Goal: Information Seeking & Learning: Find specific fact

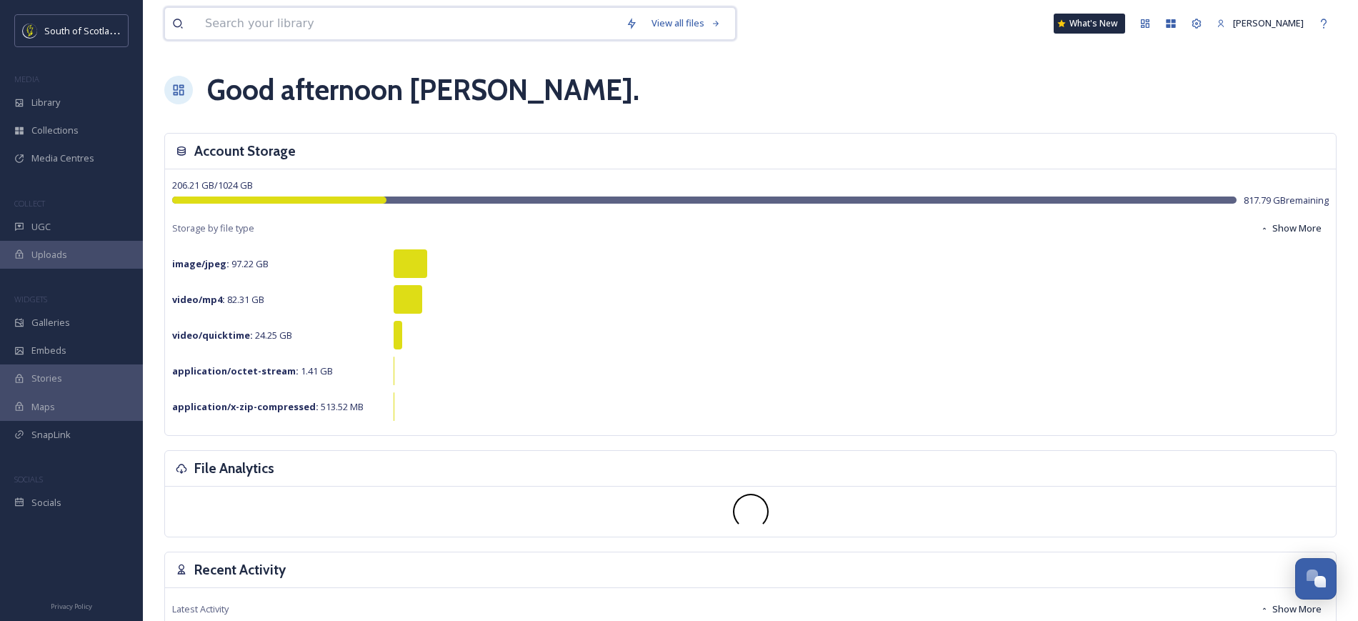
click at [296, 25] on input at bounding box center [408, 23] width 421 height 31
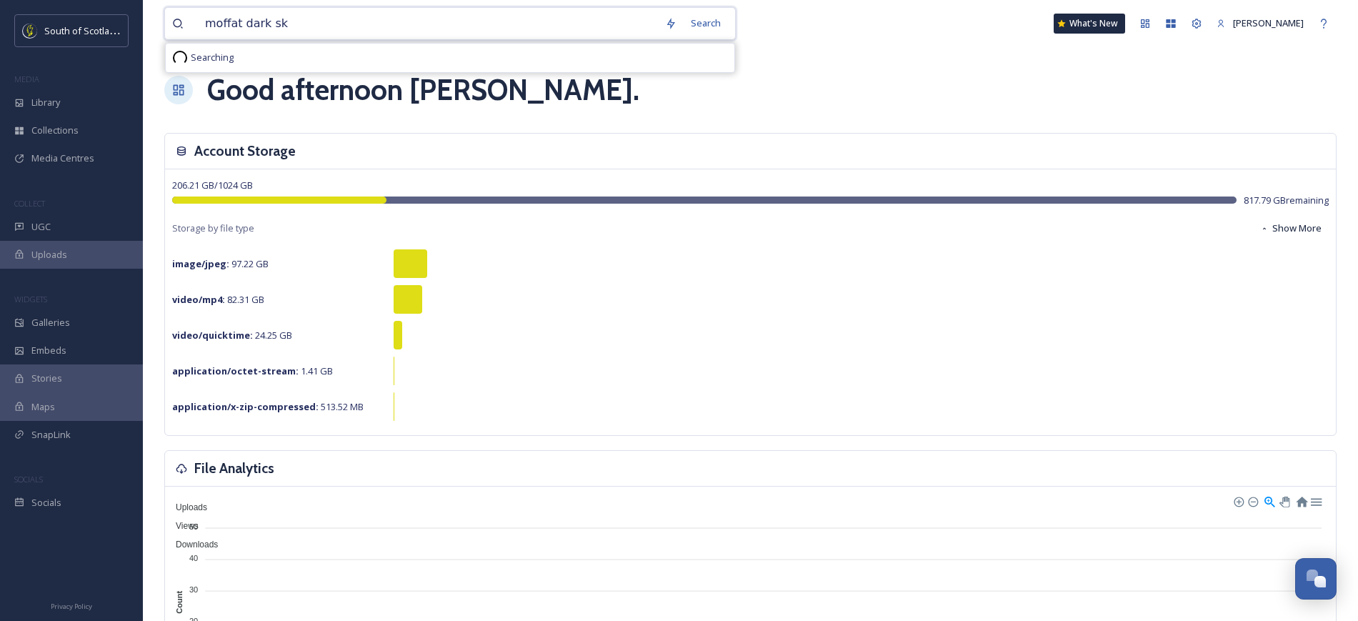
type input "moffat dark sky"
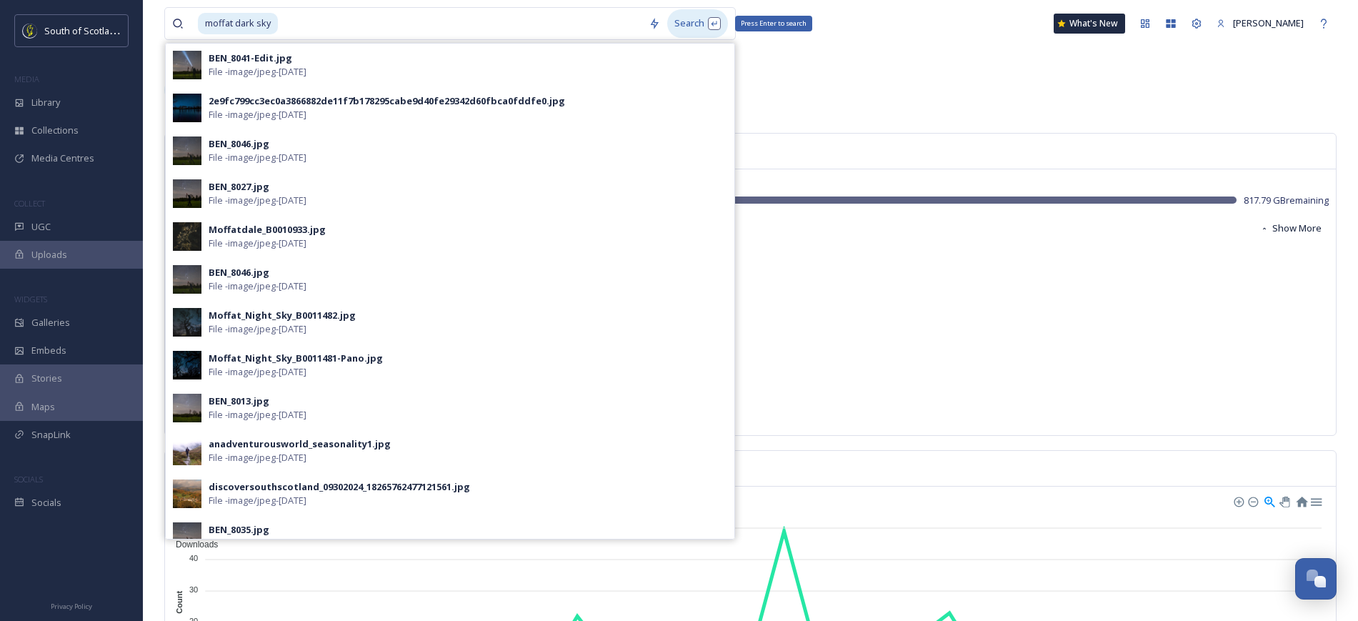
click at [678, 19] on div "Search Press Enter to search" at bounding box center [697, 23] width 61 height 28
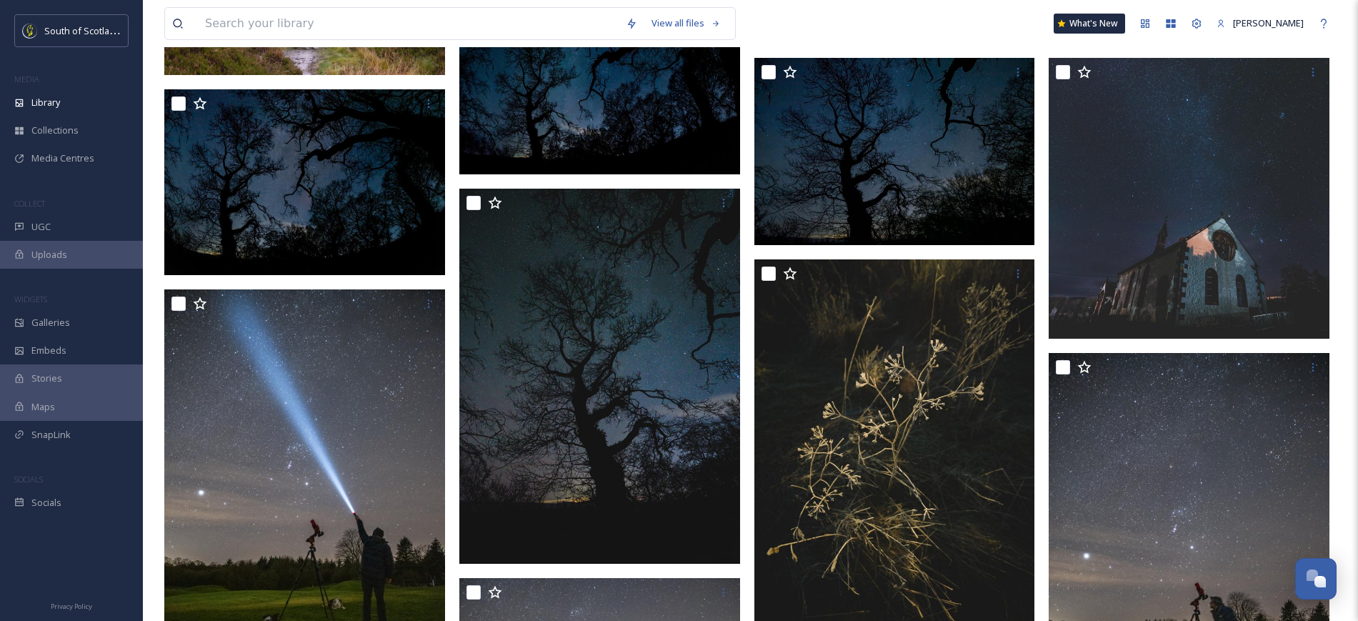
scroll to position [491, 0]
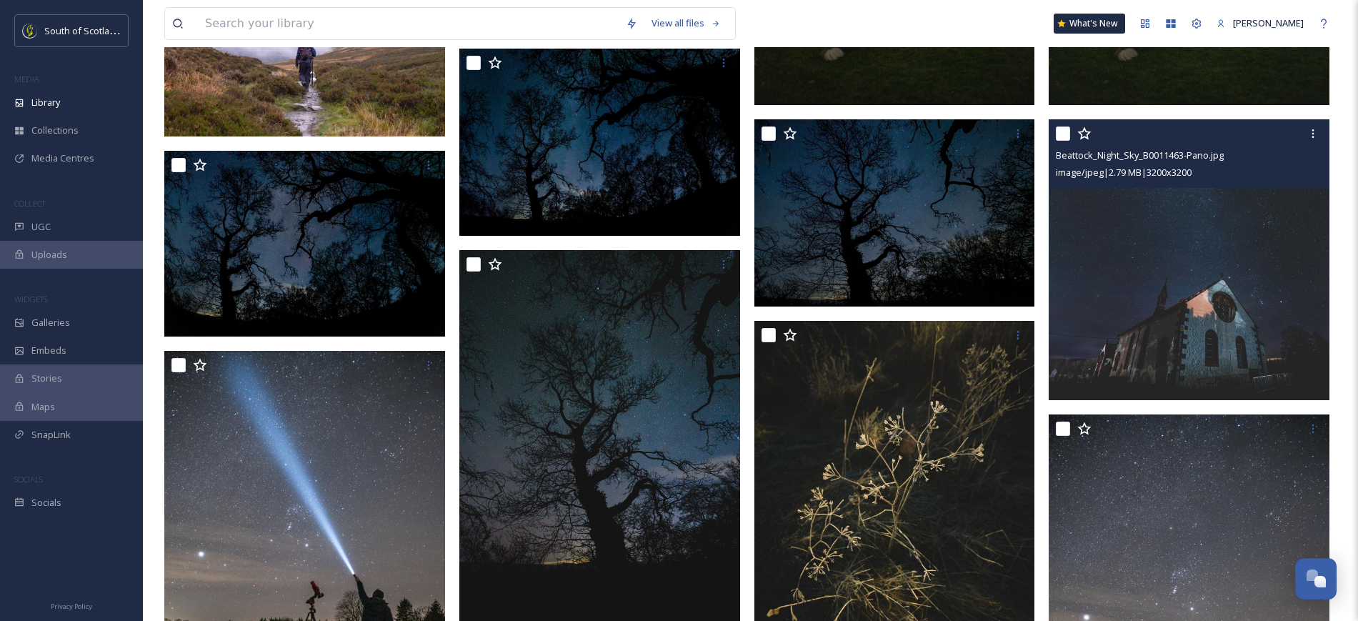
click at [1147, 269] on img at bounding box center [1188, 259] width 281 height 281
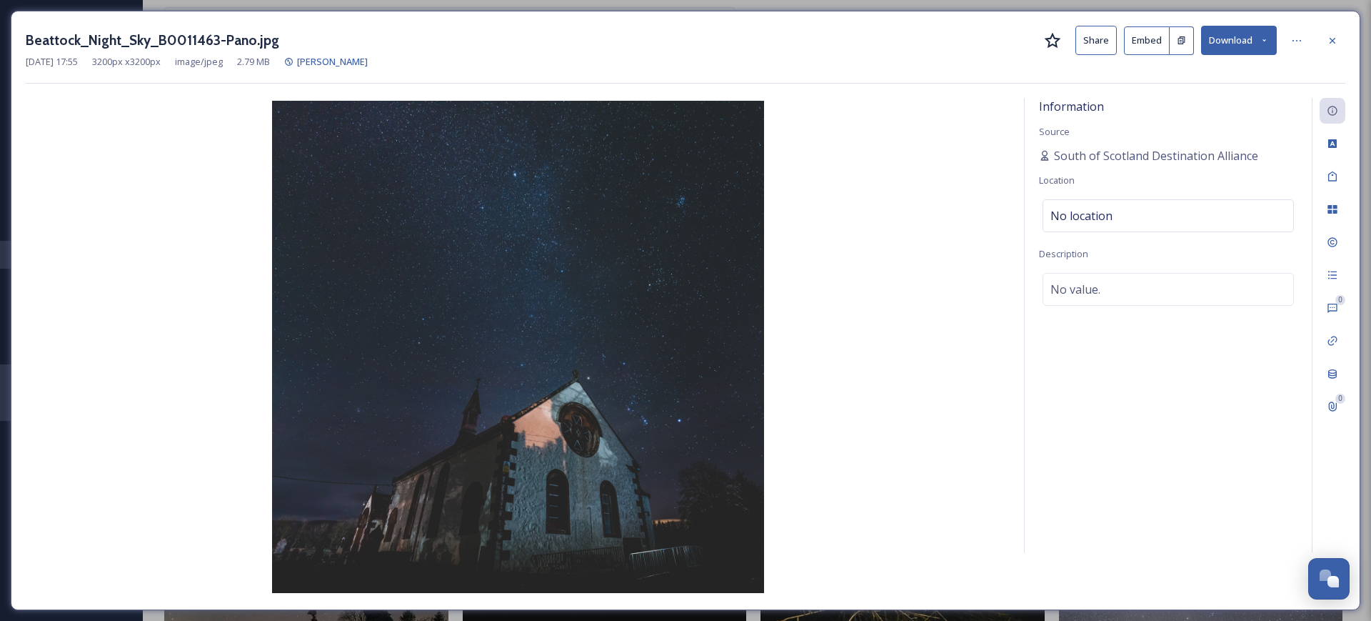
click at [1087, 34] on button "Share" at bounding box center [1096, 40] width 41 height 29
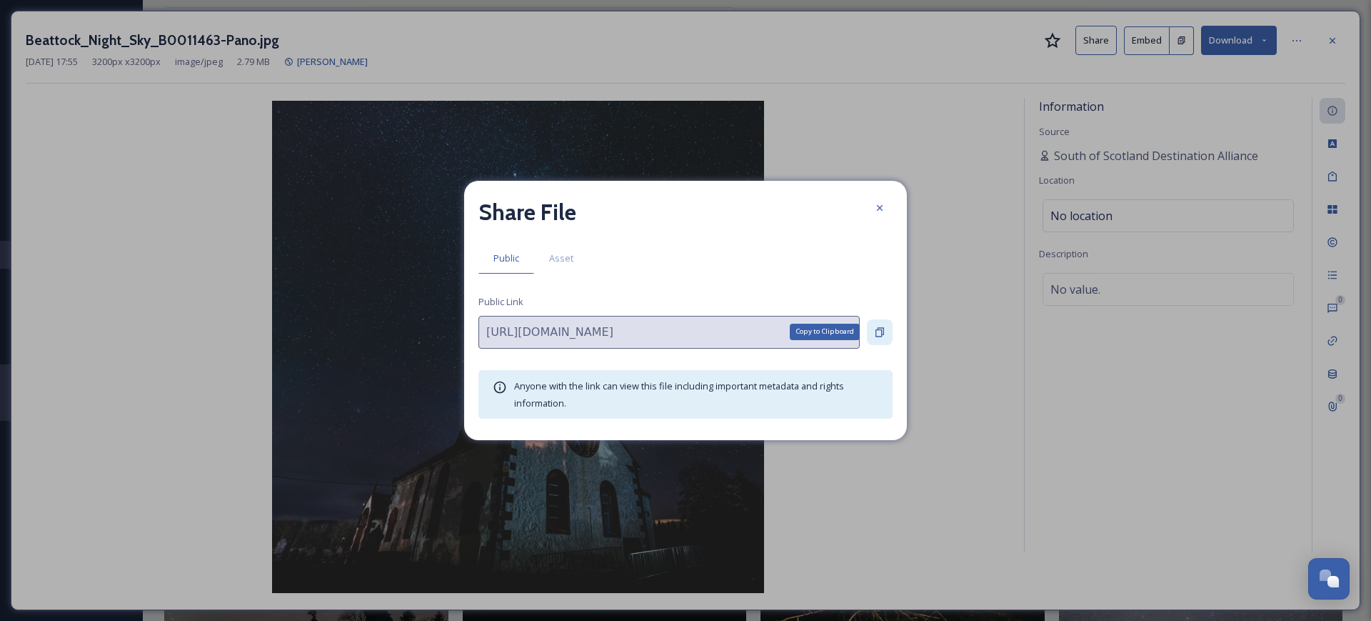
click at [883, 330] on icon at bounding box center [880, 331] width 9 height 9
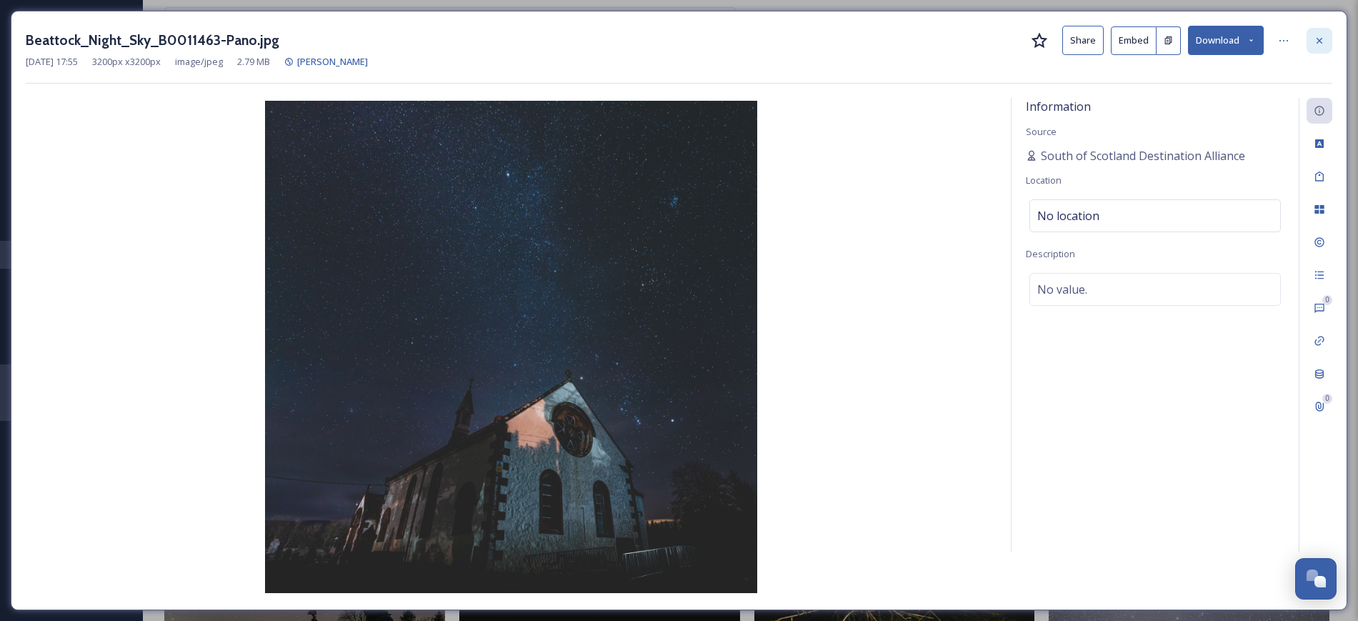
click at [1324, 44] on icon at bounding box center [1318, 40] width 11 height 11
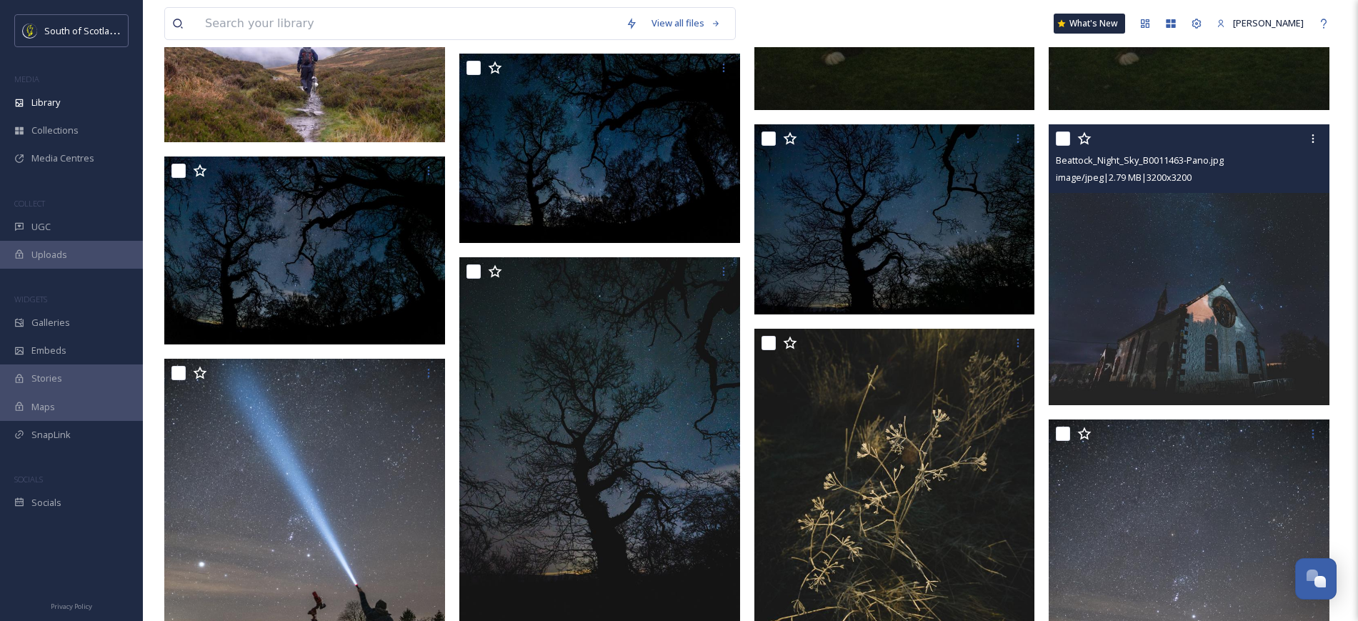
click at [522, 4] on div "View all files What's New [PERSON_NAME]" at bounding box center [750, 23] width 1172 height 47
click at [506, 27] on input at bounding box center [408, 23] width 421 height 31
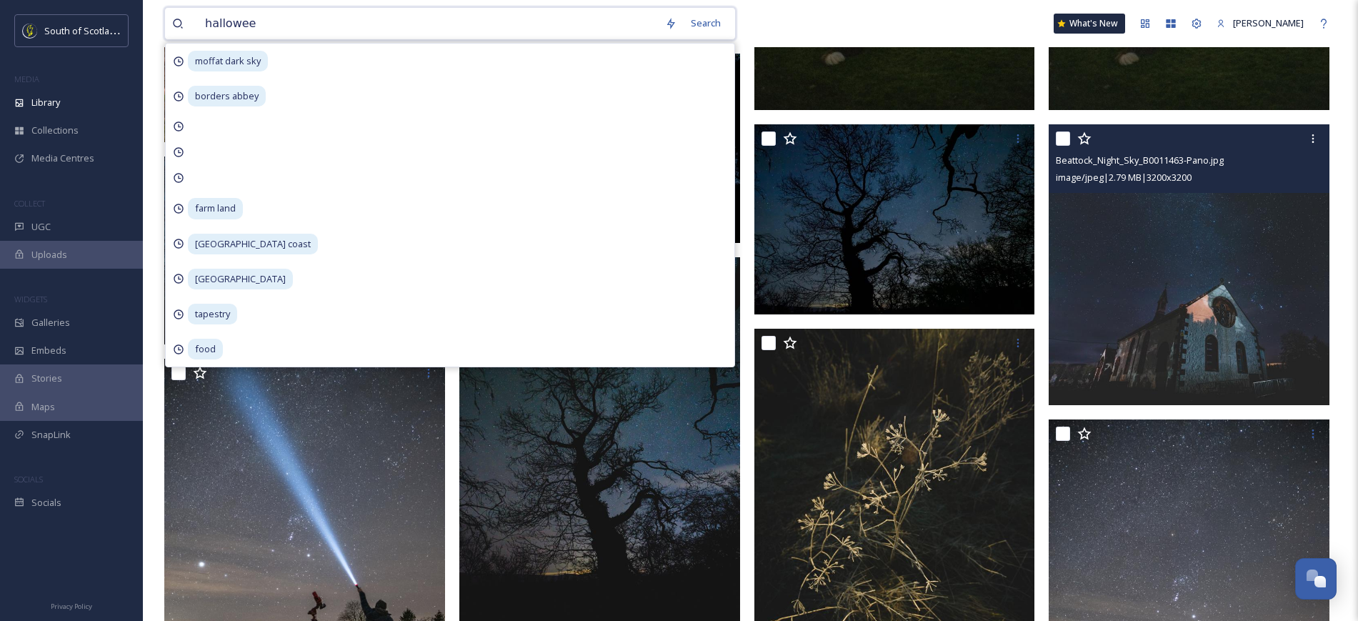
type input "[DATE]"
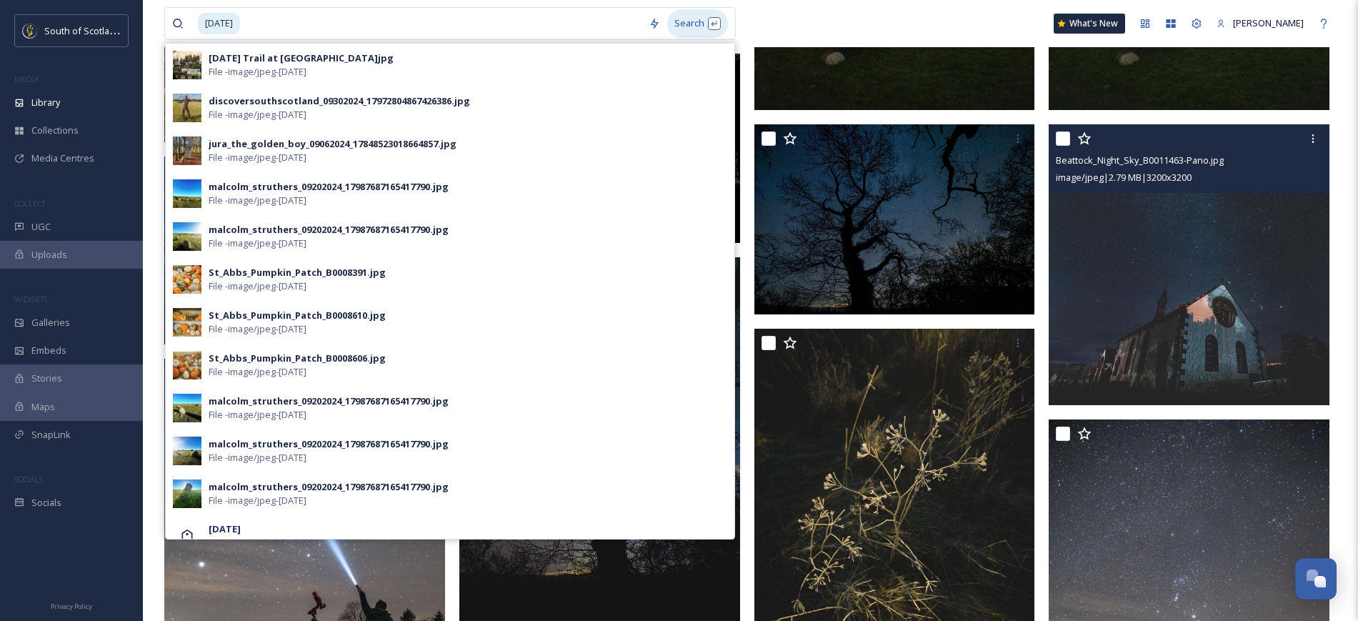
drag, startPoint x: 732, startPoint y: 16, endPoint x: 706, endPoint y: 16, distance: 25.7
click at [706, 16] on div "[DATE] Search [DATE] Trail at Floors Castle.jpg File - image/jpeg - [DATE] disc…" at bounding box center [449, 23] width 571 height 33
click at [706, 16] on div "Search Press Enter to search" at bounding box center [697, 23] width 61 height 28
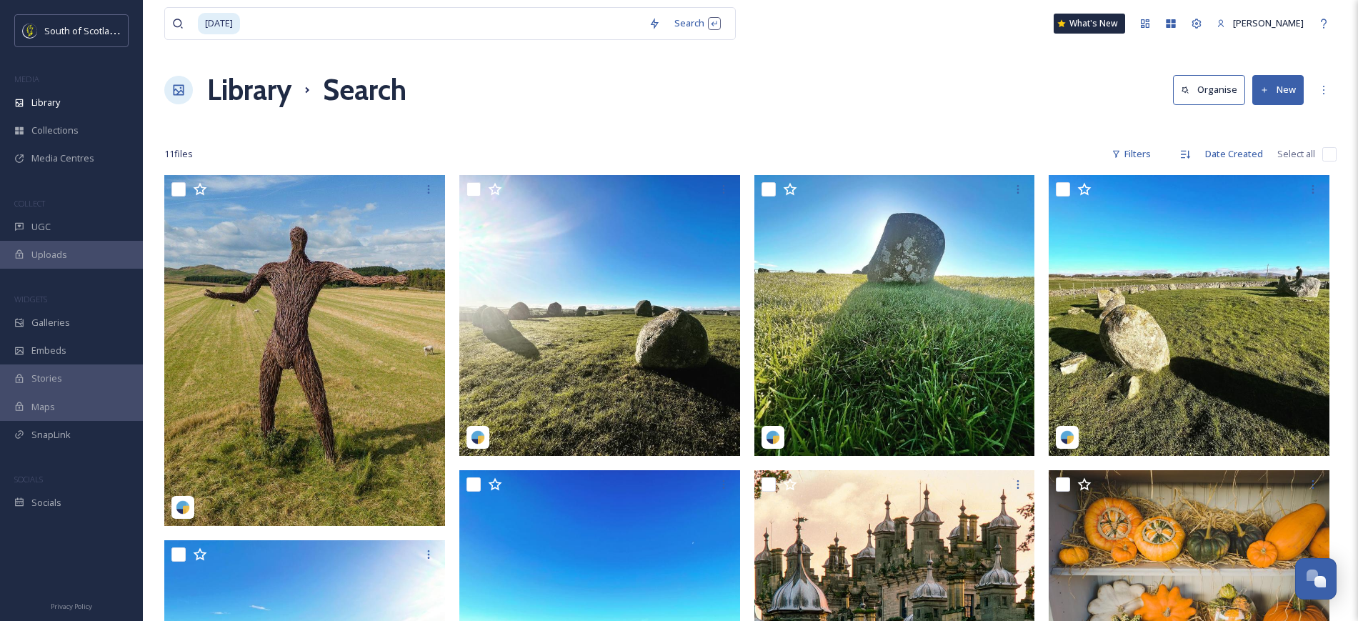
click at [913, 39] on div "[DATE] Search What's New [PERSON_NAME]" at bounding box center [750, 23] width 1172 height 47
click at [432, 32] on input at bounding box center [441, 23] width 400 height 31
type input "h"
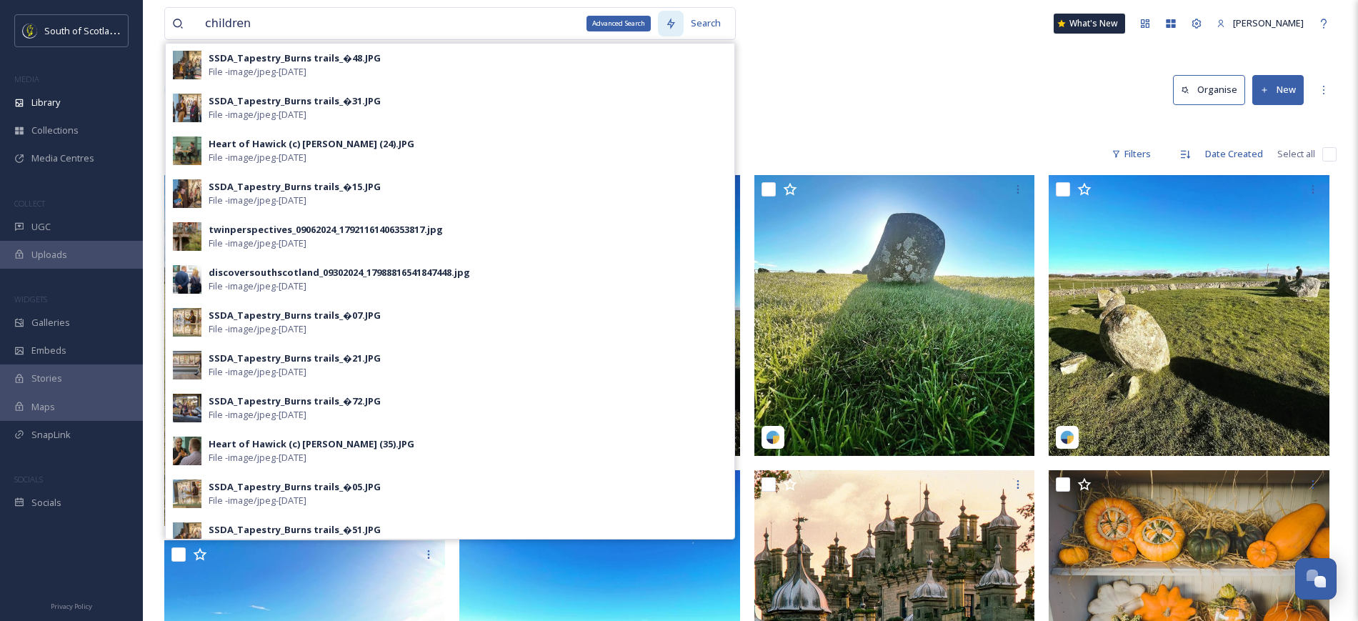
click at [682, 29] on div "Advanced Search" at bounding box center [671, 24] width 26 height 26
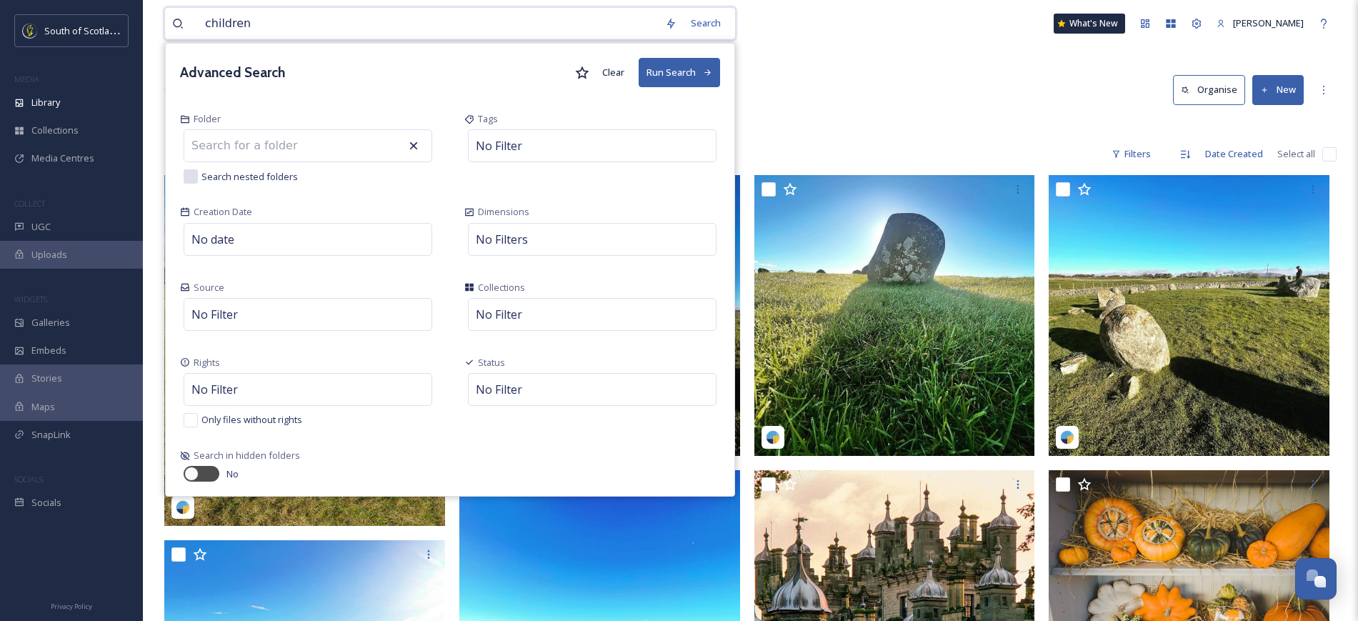
click at [693, 70] on button "Run Search" at bounding box center [678, 72] width 81 height 29
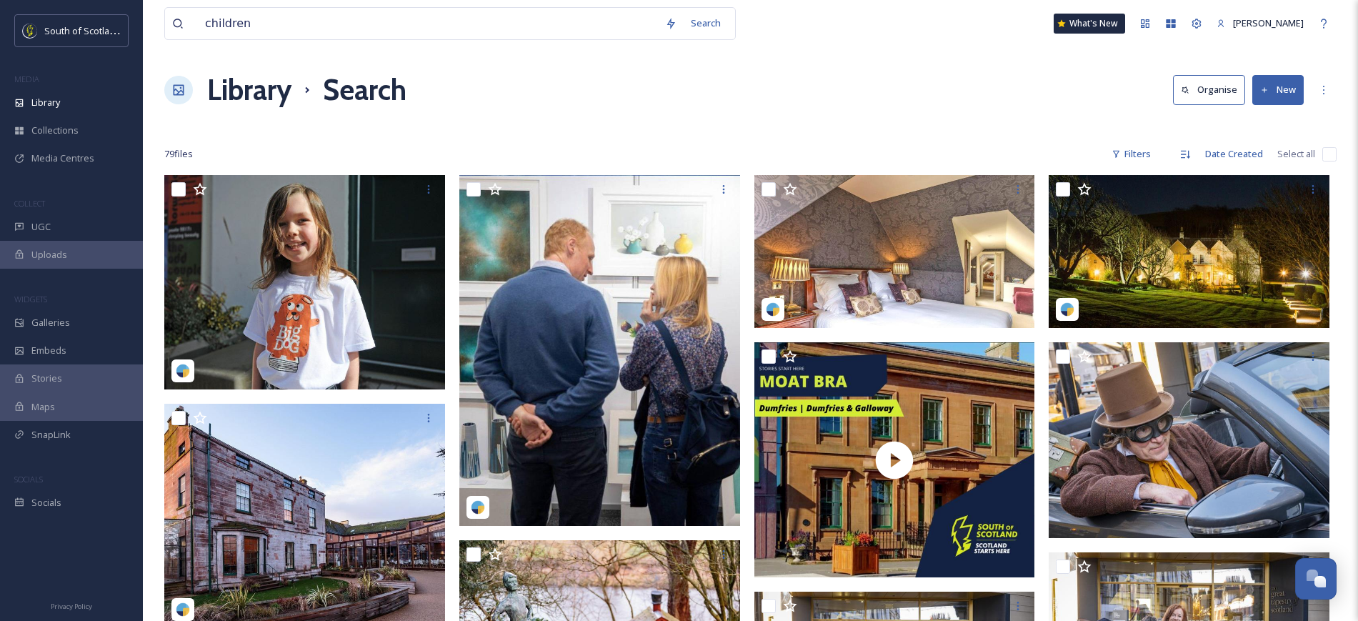
click at [576, 69] on div "Library Search Organise New" at bounding box center [750, 90] width 1172 height 43
click at [425, 33] on input "children" at bounding box center [428, 23] width 460 height 31
type input "c"
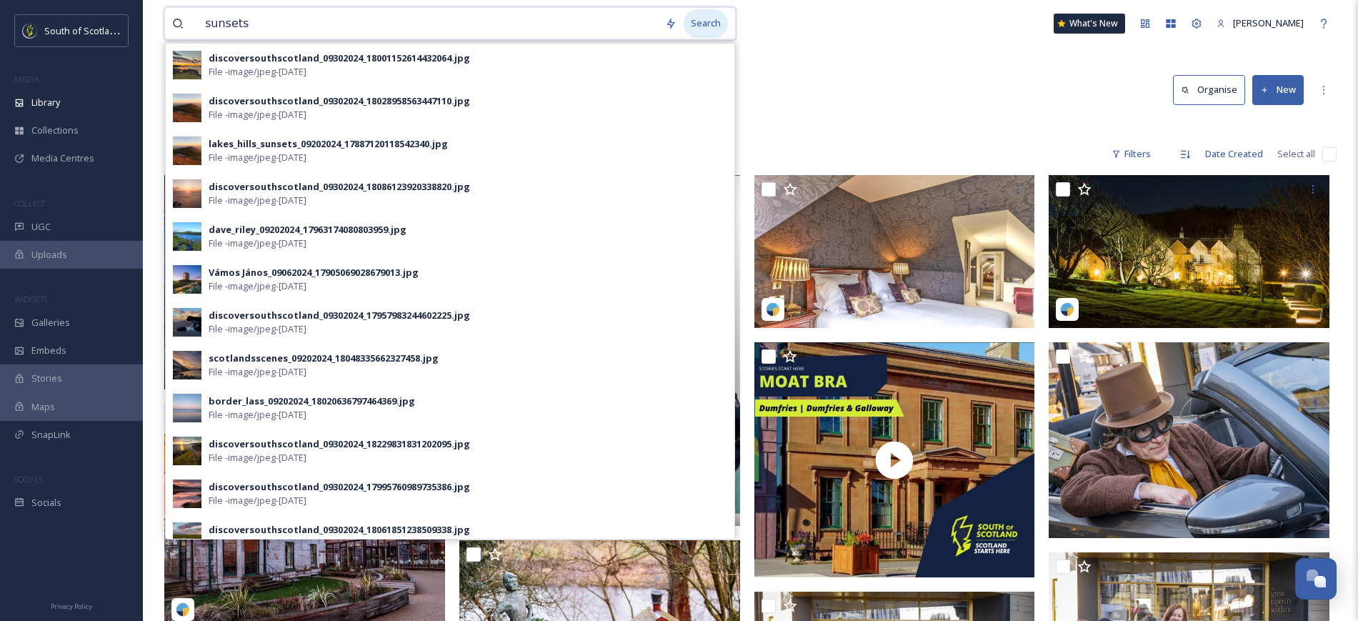
type input "sunsets"
click at [701, 21] on div "Search" at bounding box center [705, 23] width 44 height 28
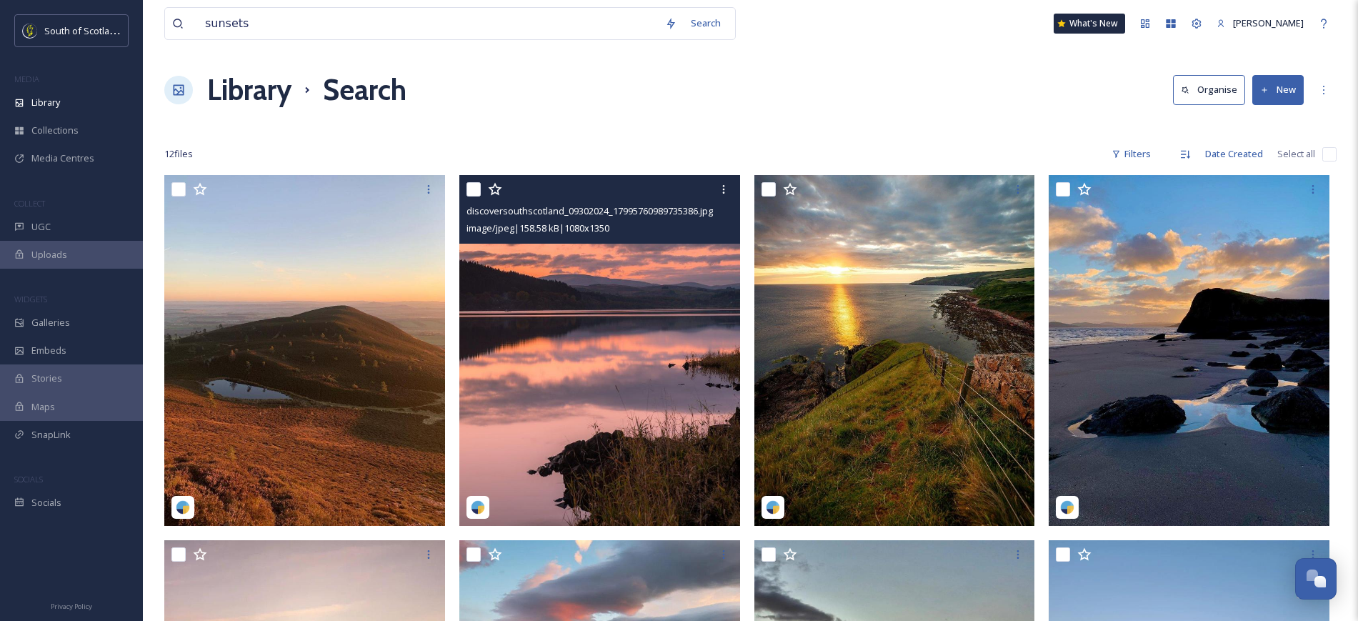
click at [573, 324] on img at bounding box center [599, 350] width 281 height 351
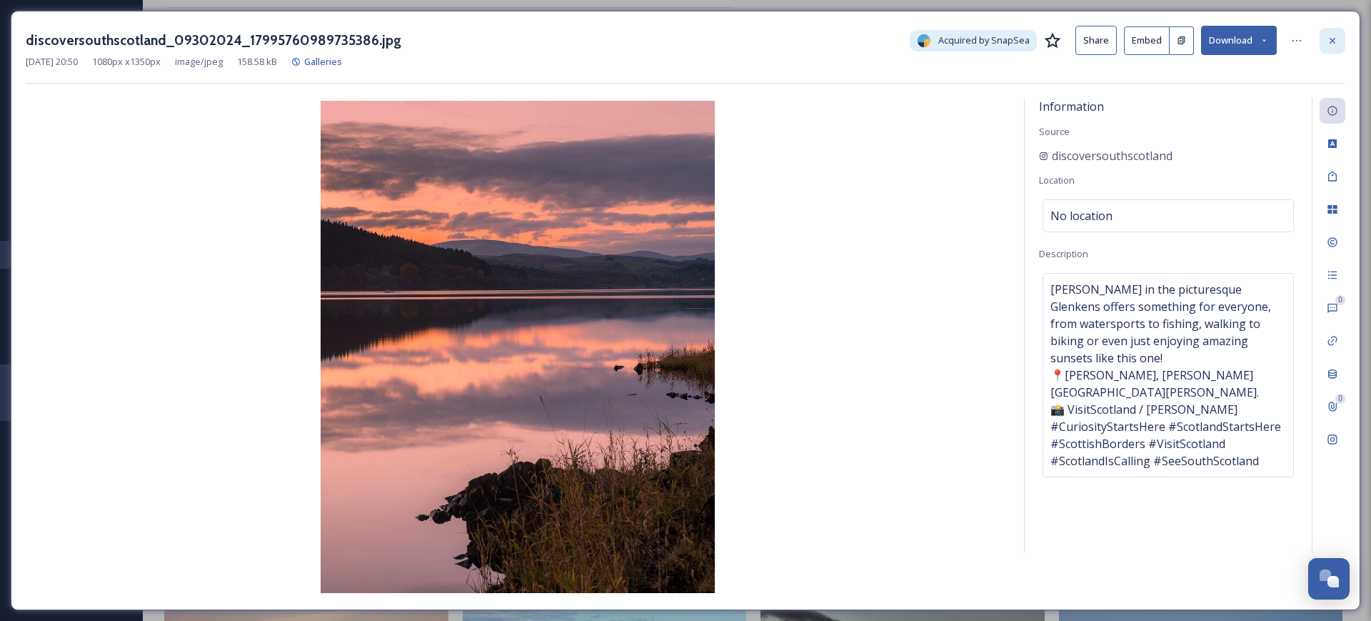
click at [1336, 40] on icon at bounding box center [1332, 40] width 11 height 11
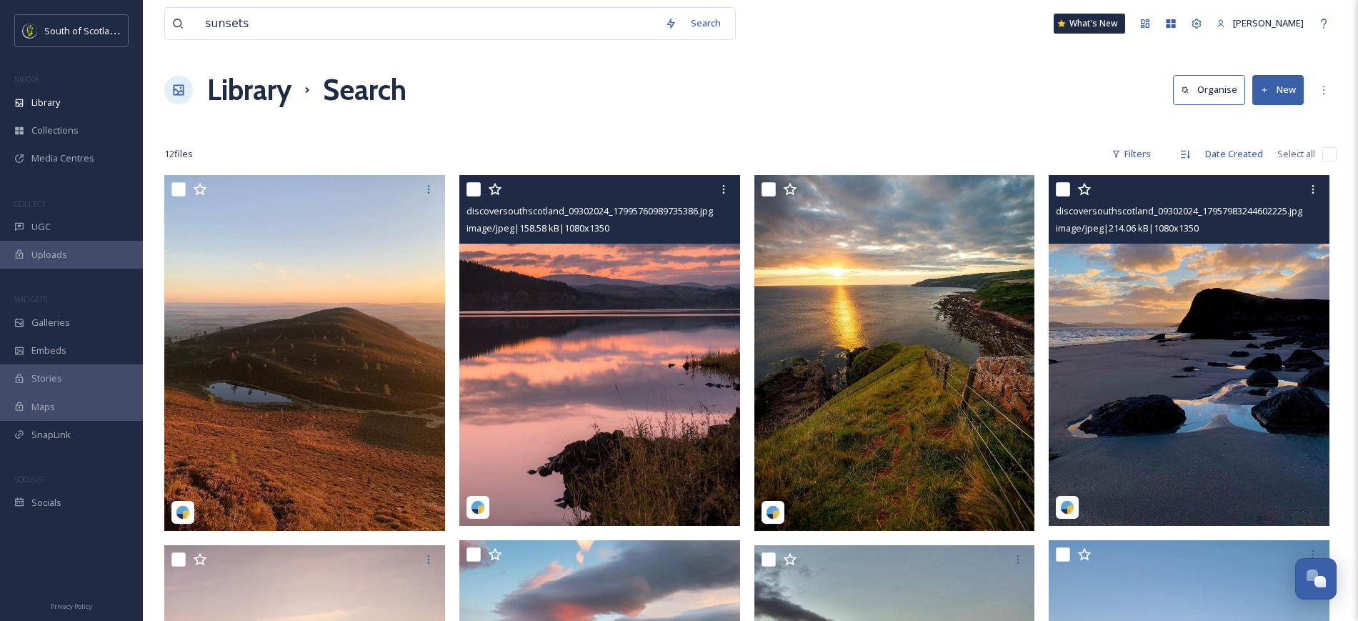
click at [1134, 421] on img at bounding box center [1188, 350] width 281 height 351
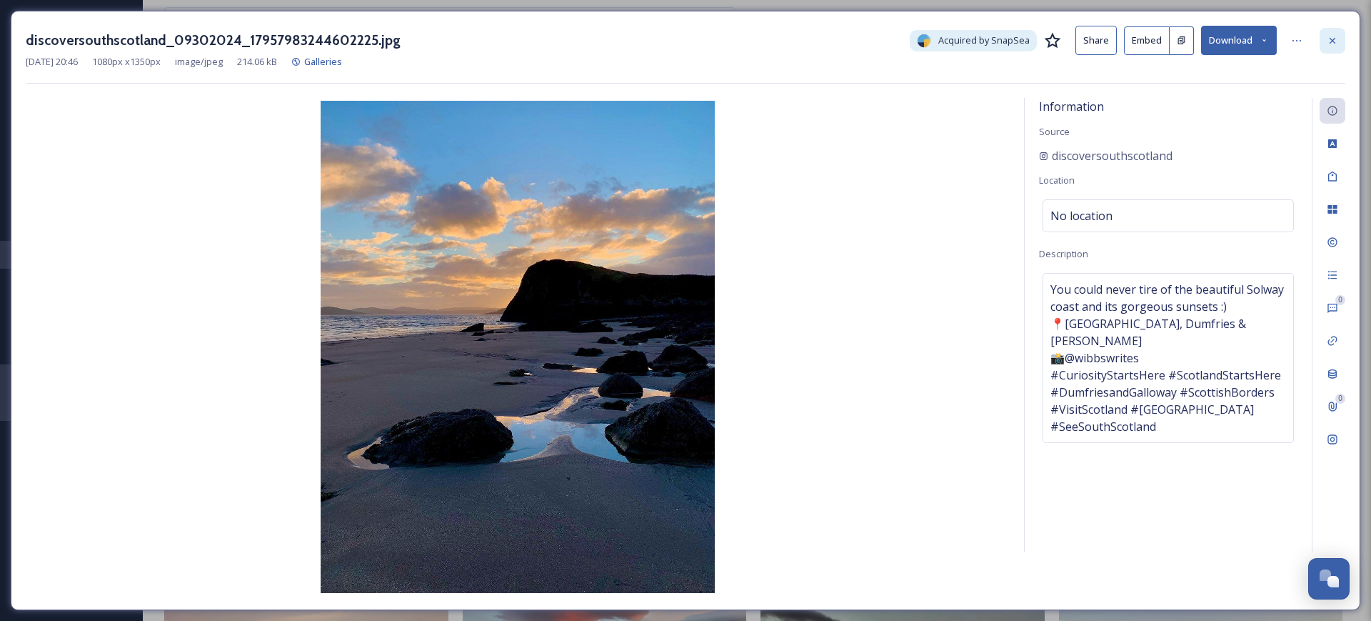
click at [1326, 41] on div at bounding box center [1333, 41] width 26 height 26
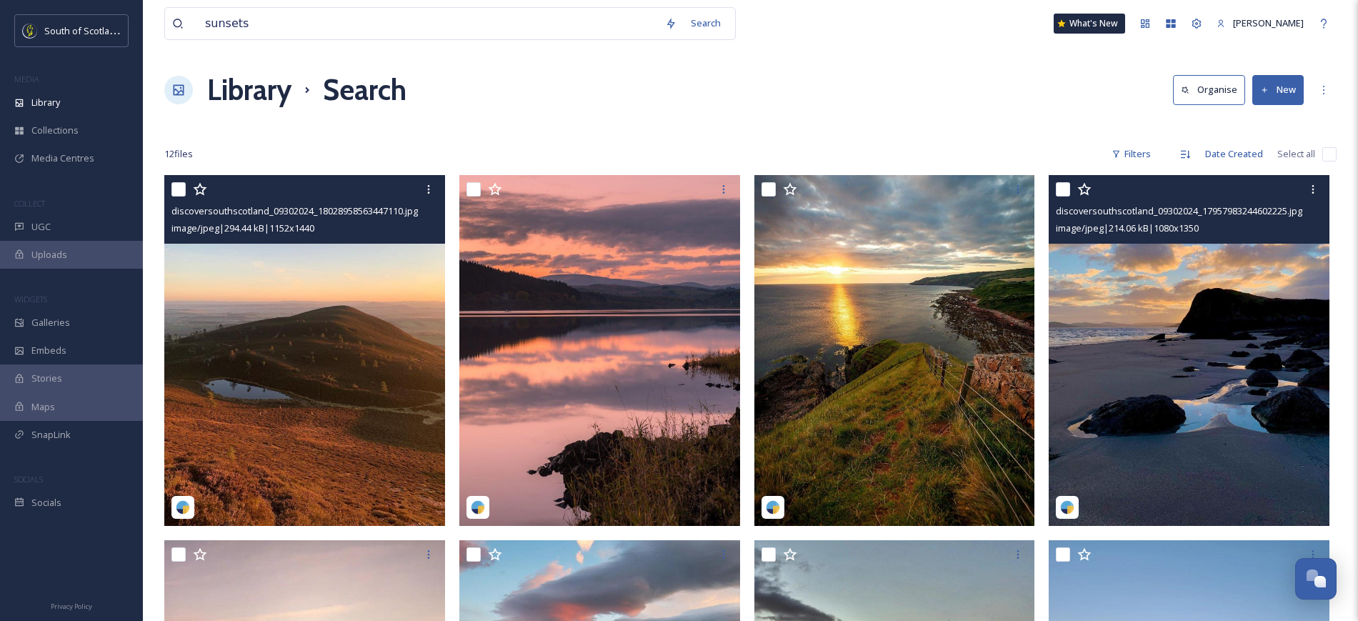
click at [263, 419] on img at bounding box center [304, 350] width 281 height 351
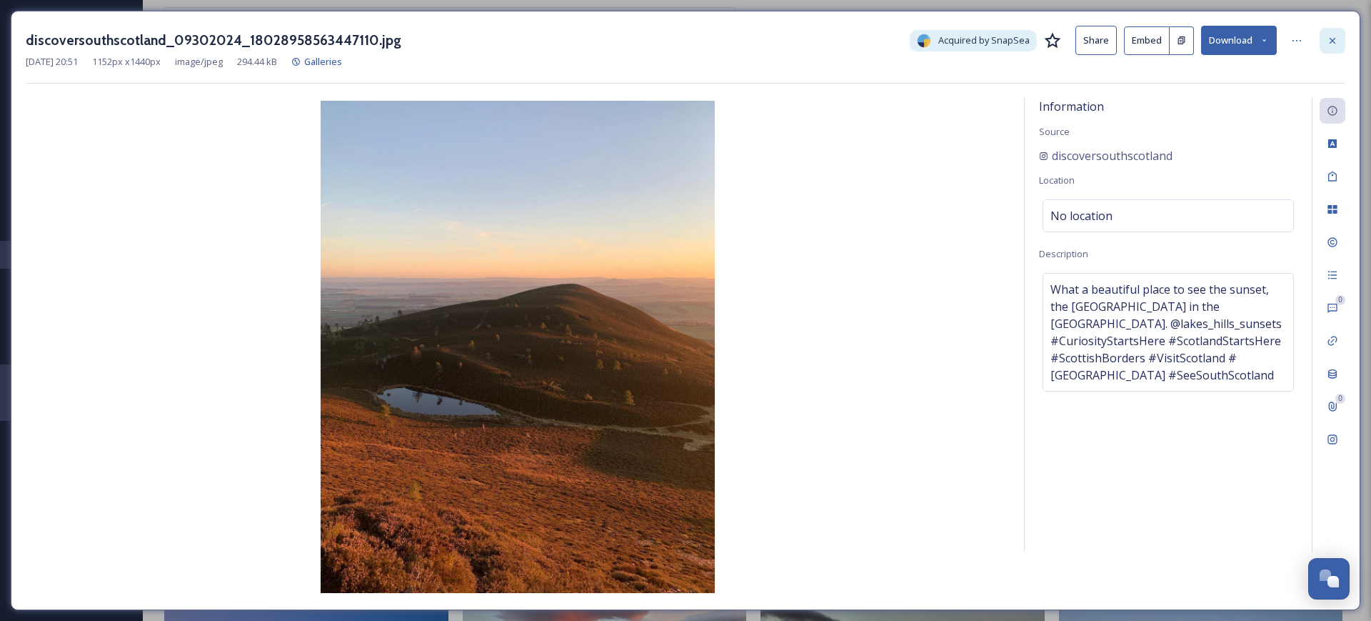
click at [1337, 35] on icon at bounding box center [1332, 40] width 11 height 11
